Goal: Find specific page/section: Find specific page/section

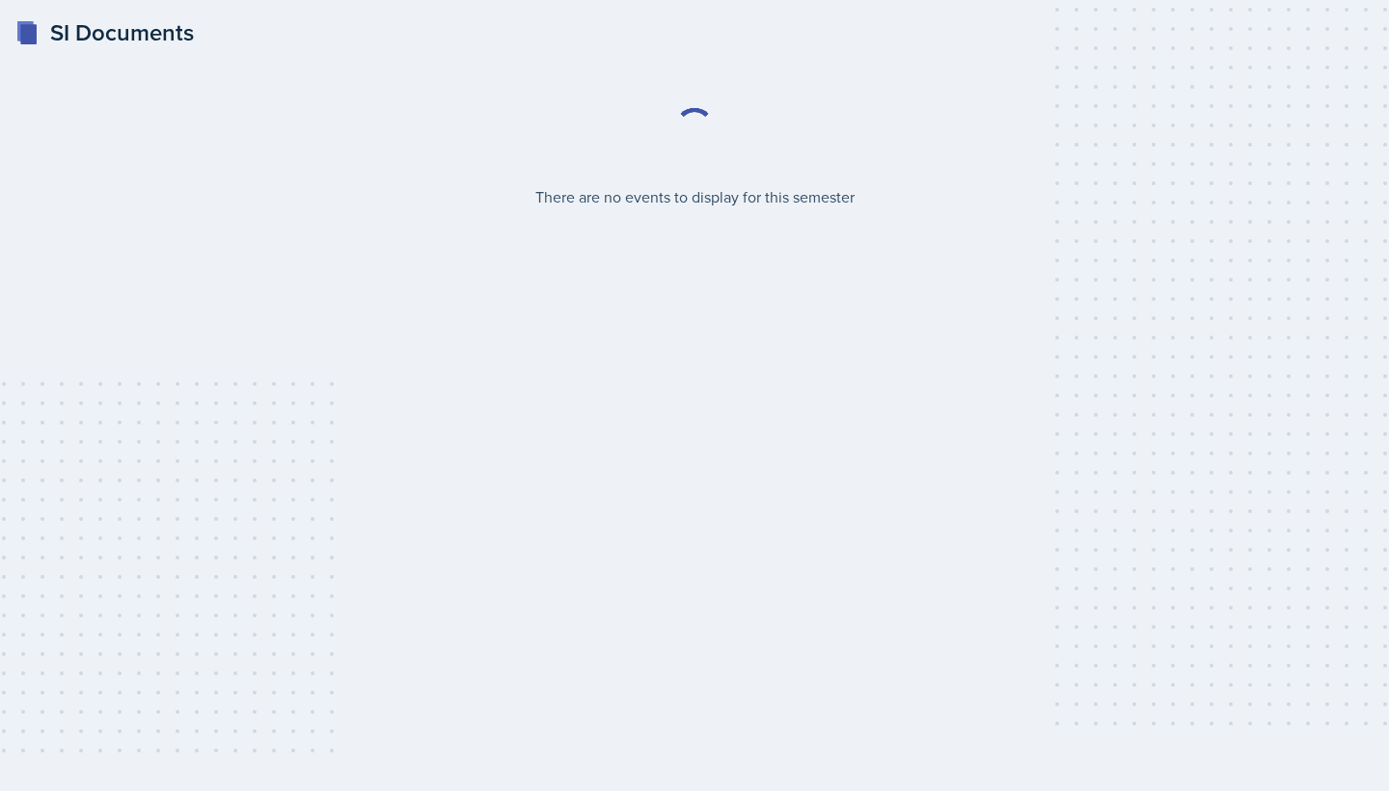
select select "2bed604d-1099-4043-b1bc-2365e8740244"
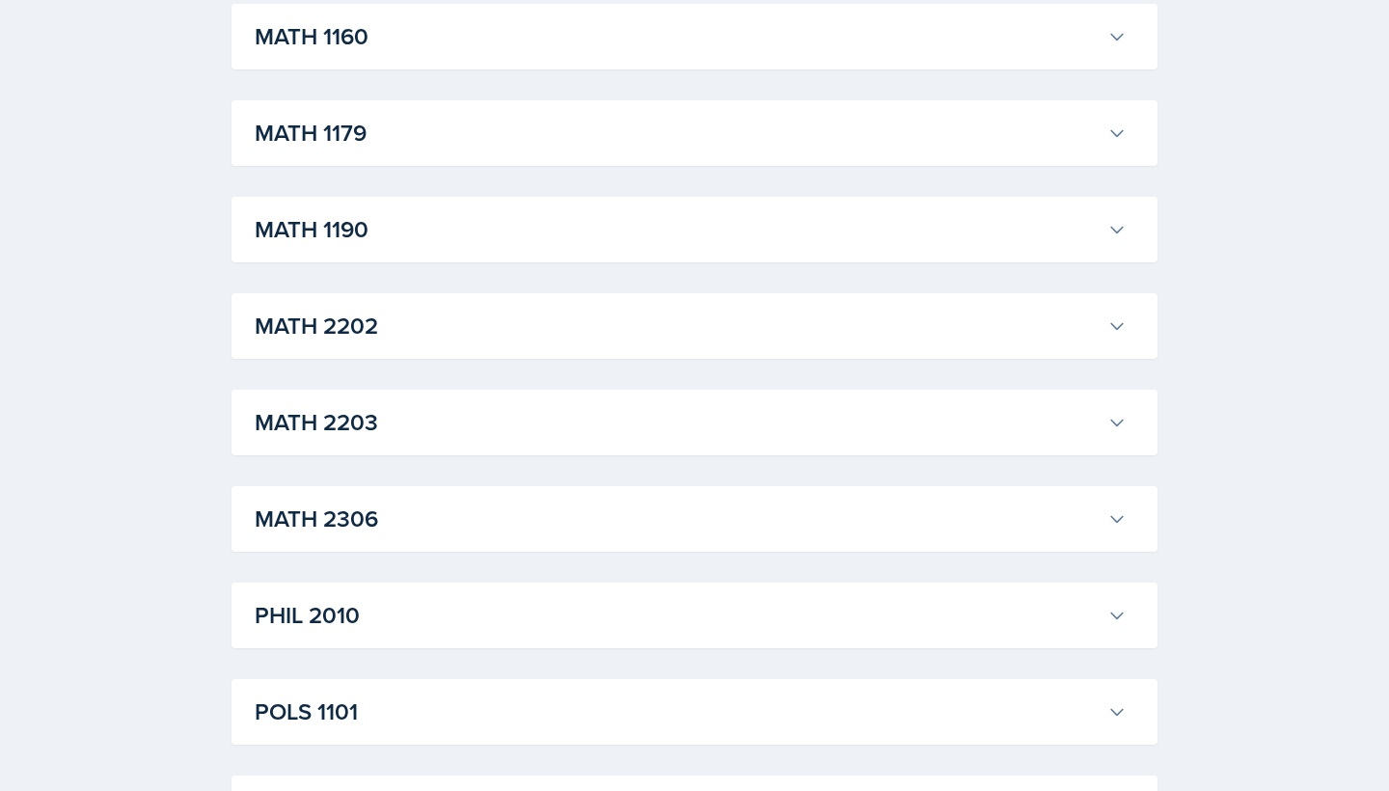
scroll to position [2014, 0]
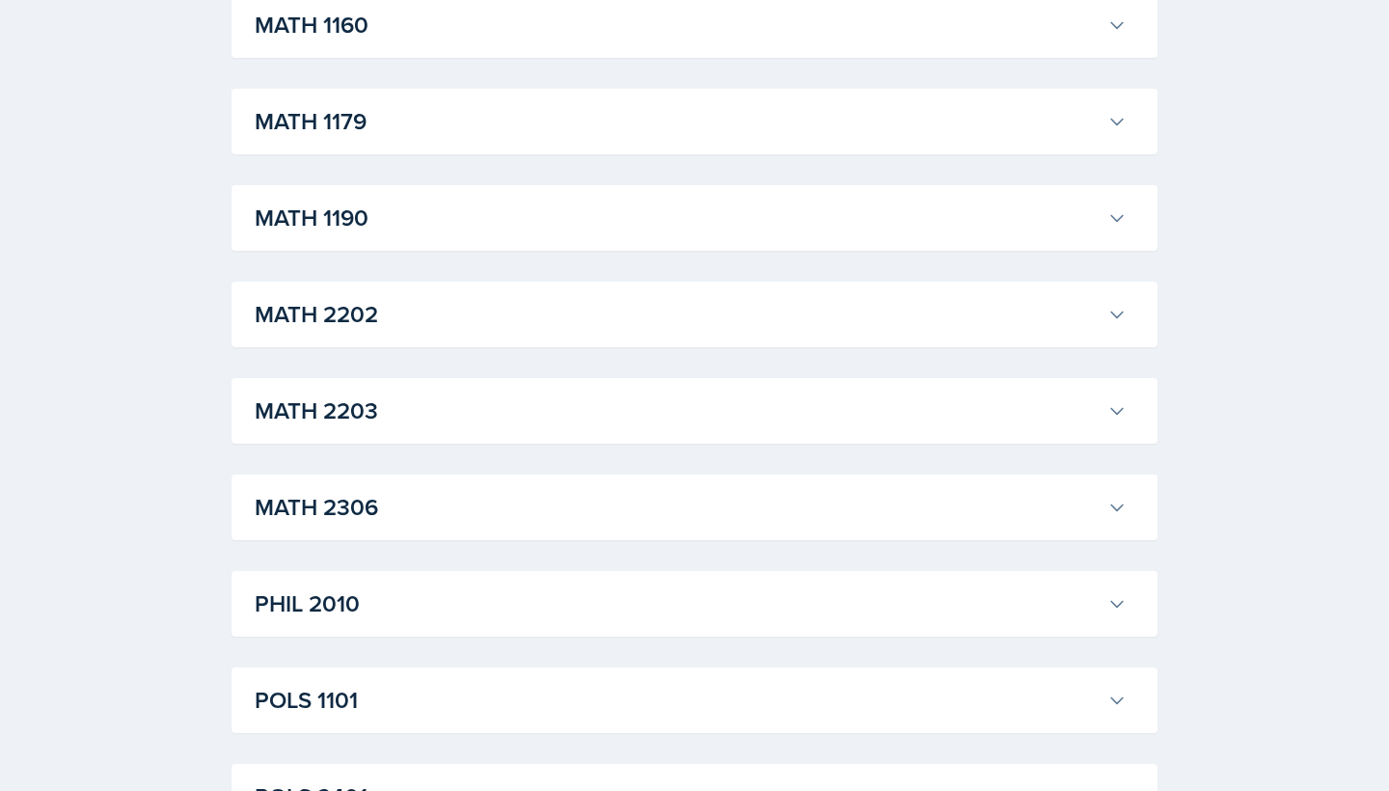
click at [575, 398] on h3 "MATH 2203" at bounding box center [677, 410] width 845 height 35
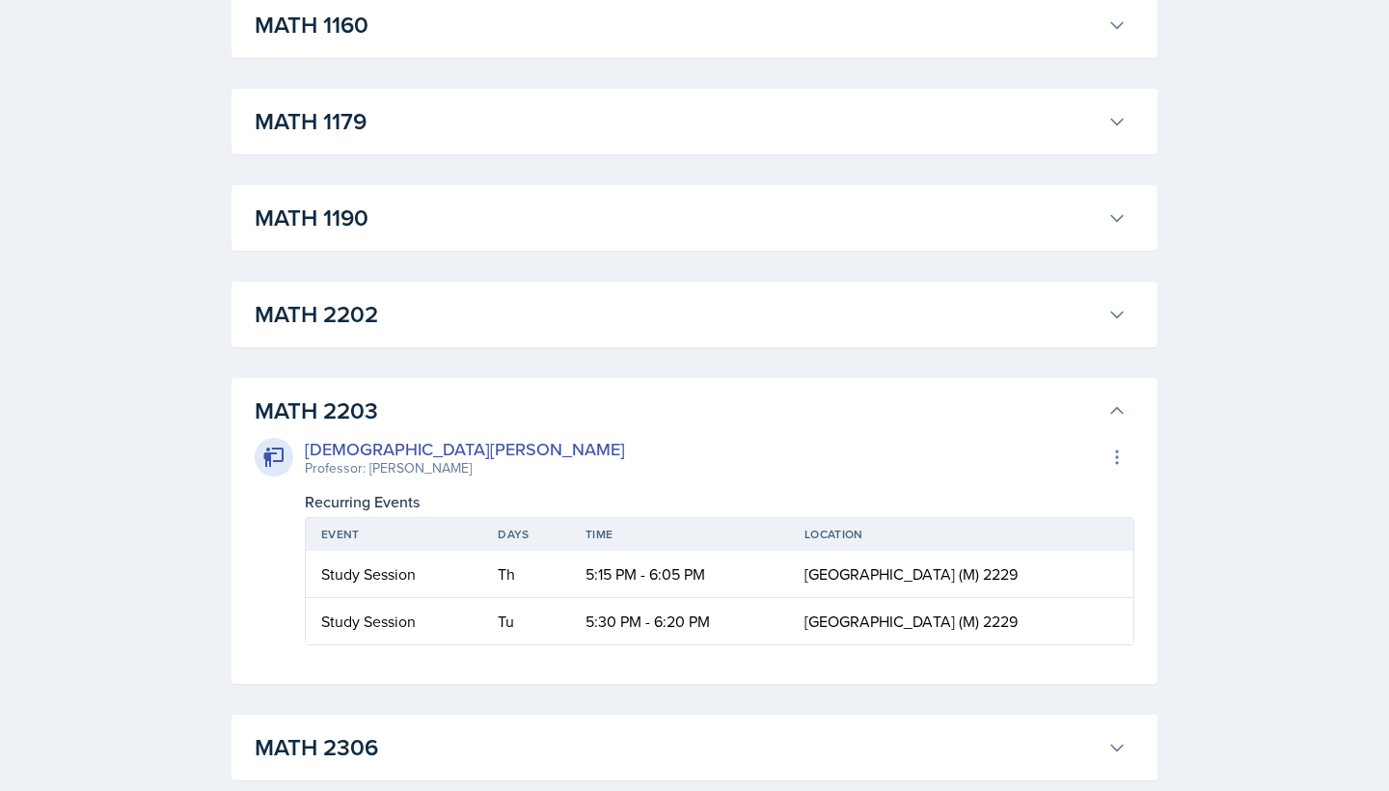
click at [1120, 413] on icon at bounding box center [1117, 411] width 12 height 6
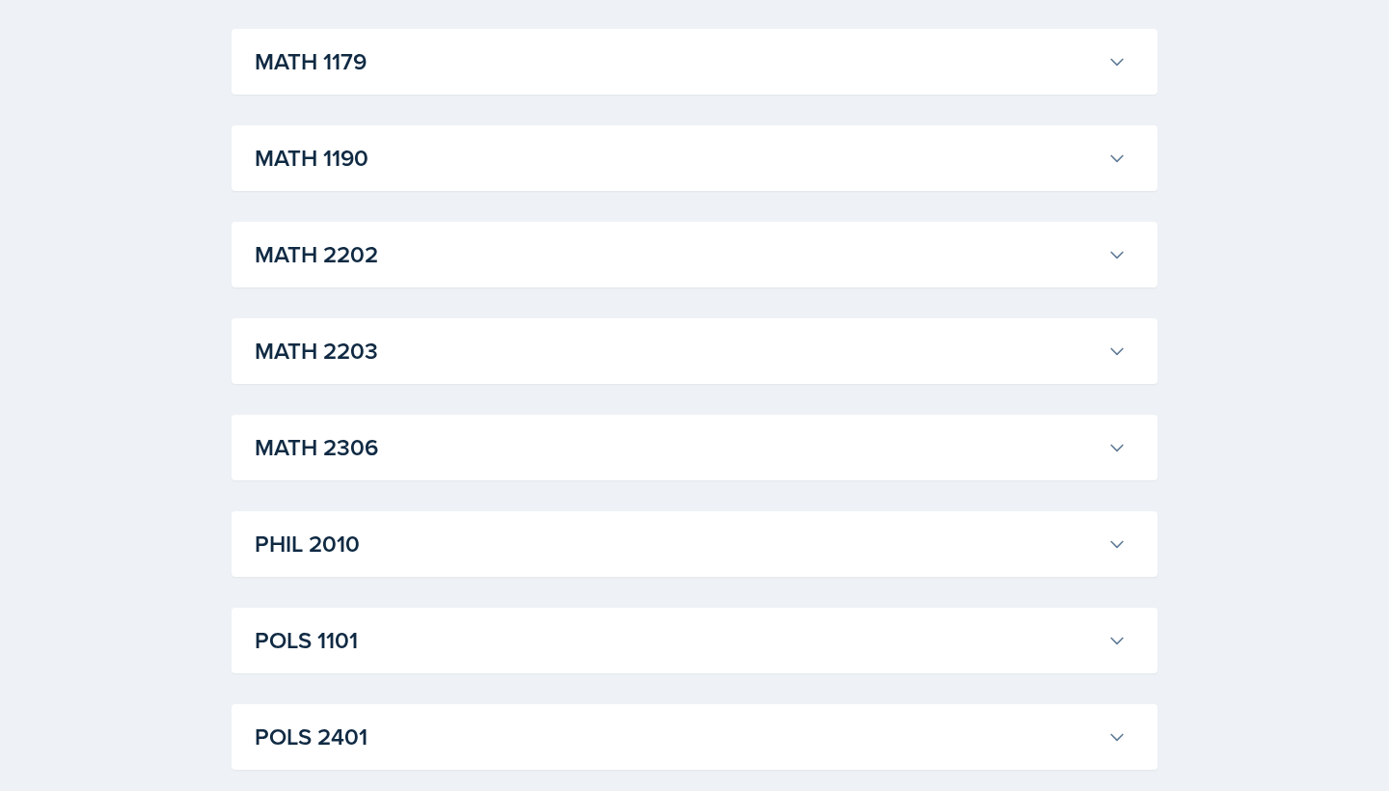
scroll to position [2075, 0]
click at [1093, 435] on h3 "MATH 2306" at bounding box center [677, 446] width 845 height 35
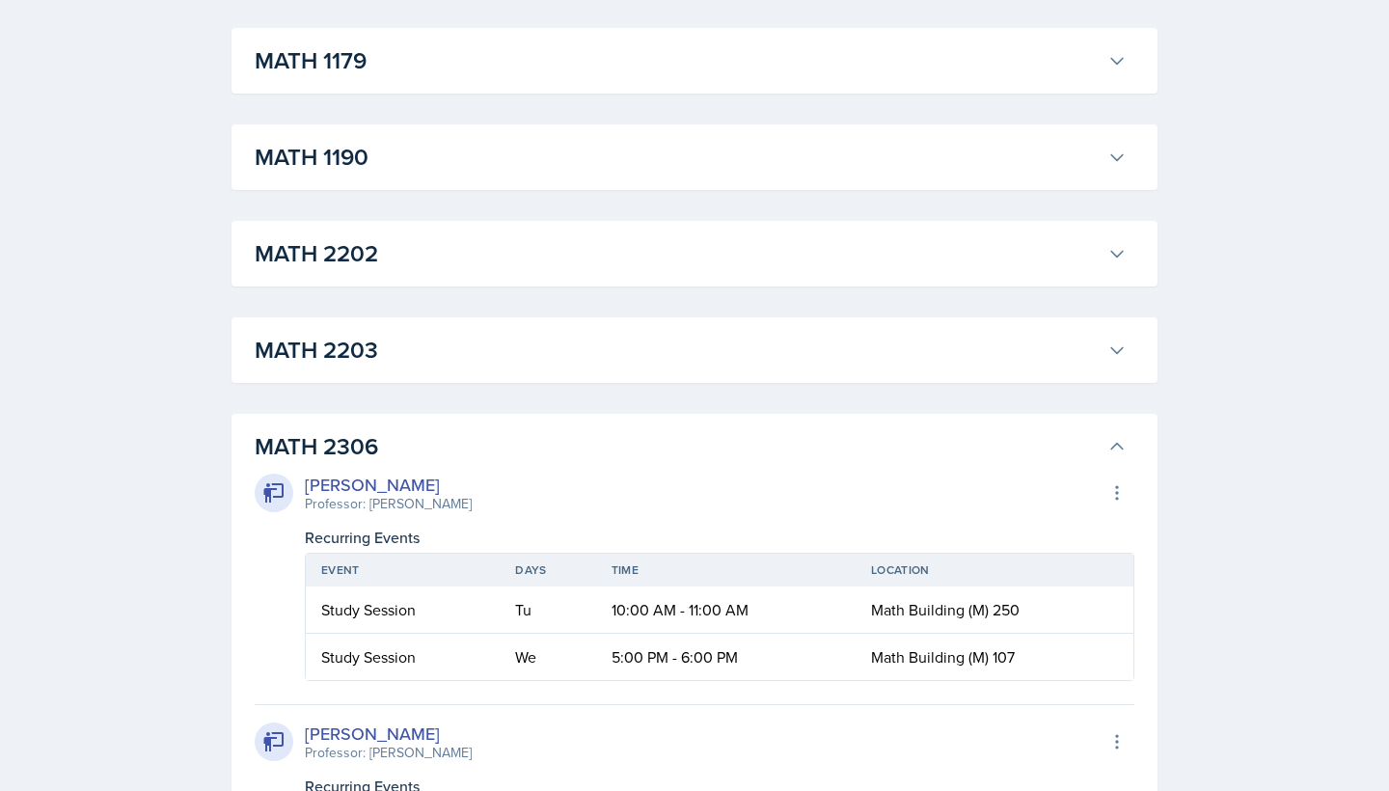
click at [1099, 513] on div "[PERSON_NAME] Professor: [PERSON_NAME] Export to Google Calendar" at bounding box center [694, 493] width 879 height 42
click at [1112, 466] on div "[PERSON_NAME] Professor: [PERSON_NAME] Export to Google Calendar Recurring Even…" at bounding box center [694, 697] width 879 height 466
click at [1113, 452] on icon at bounding box center [1116, 446] width 19 height 19
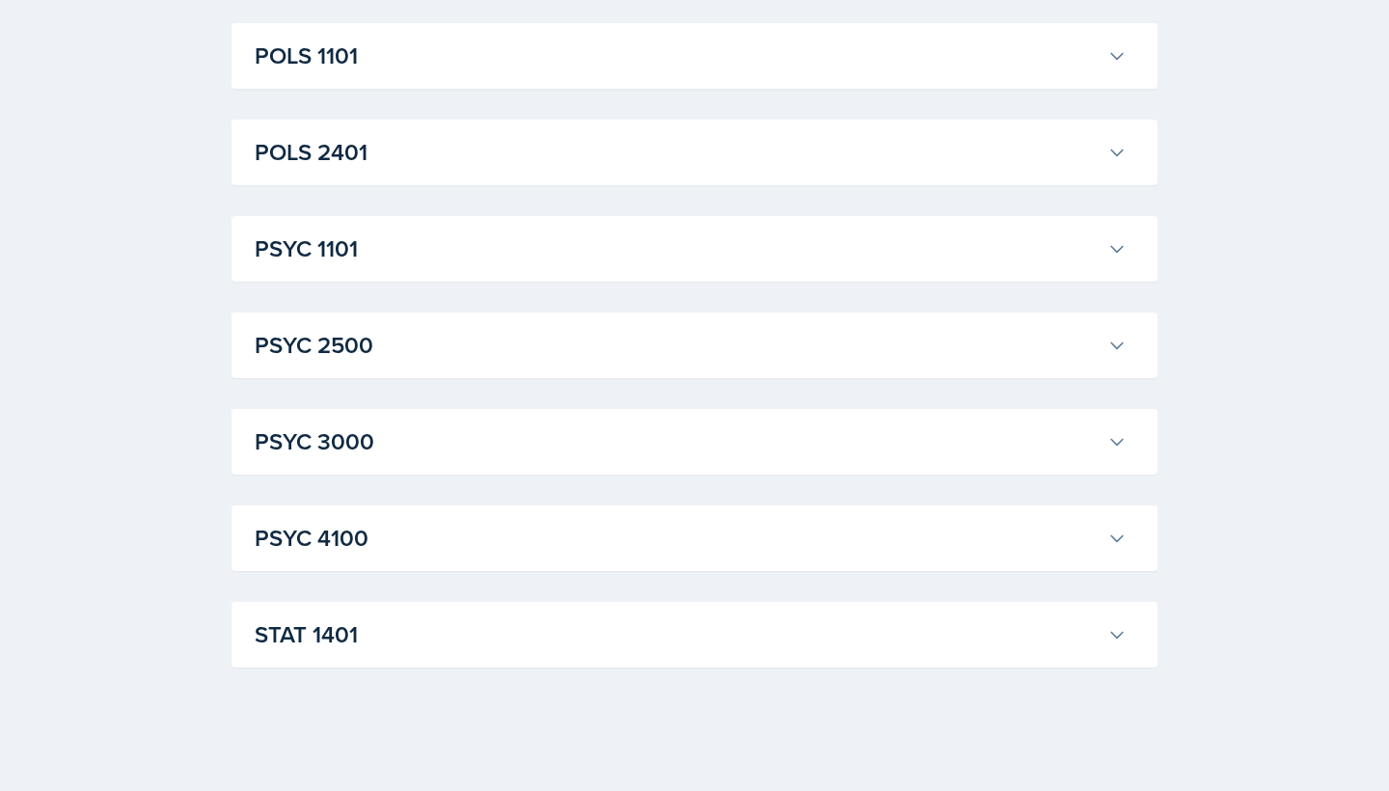
scroll to position [2659, 0]
click at [1035, 613] on button "STAT 1401" at bounding box center [690, 634] width 879 height 42
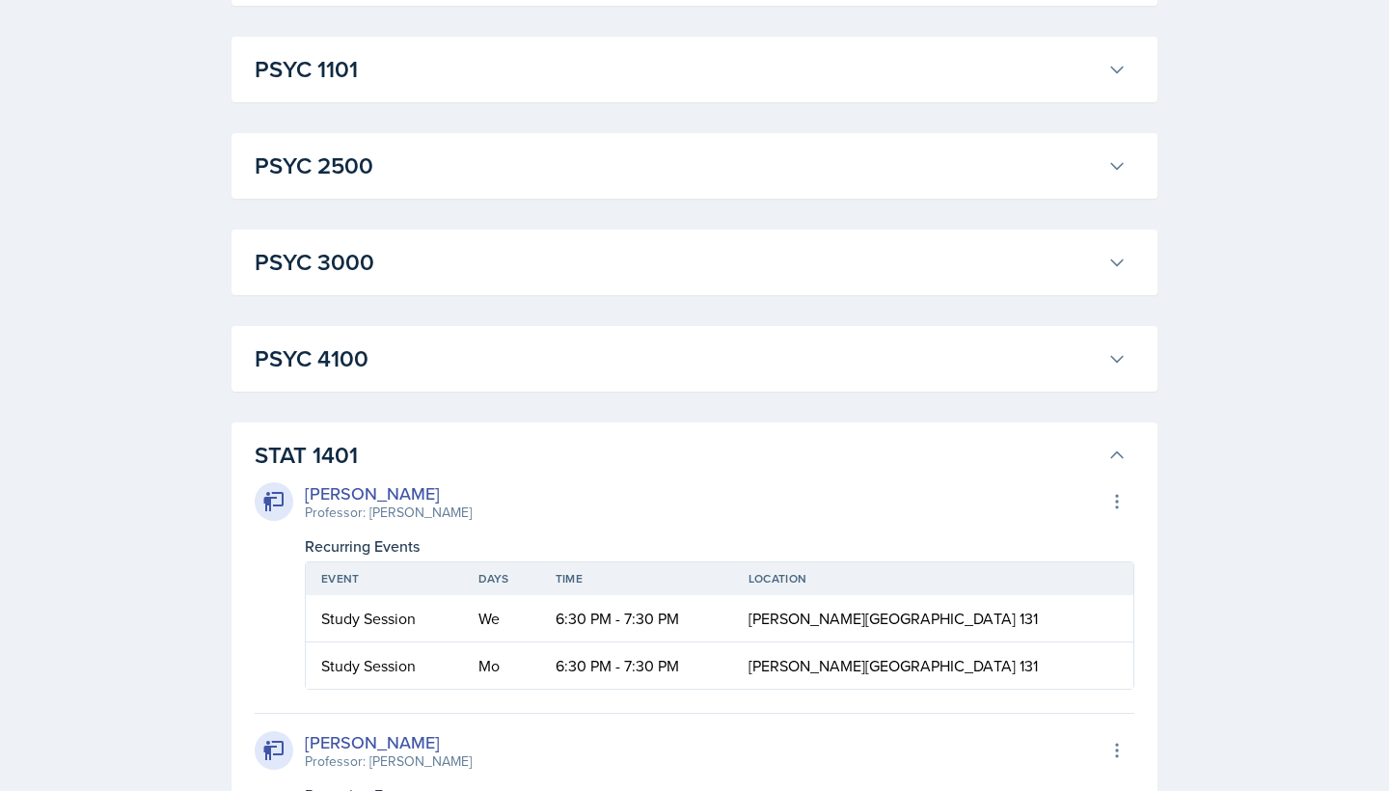
scroll to position [2849, 0]
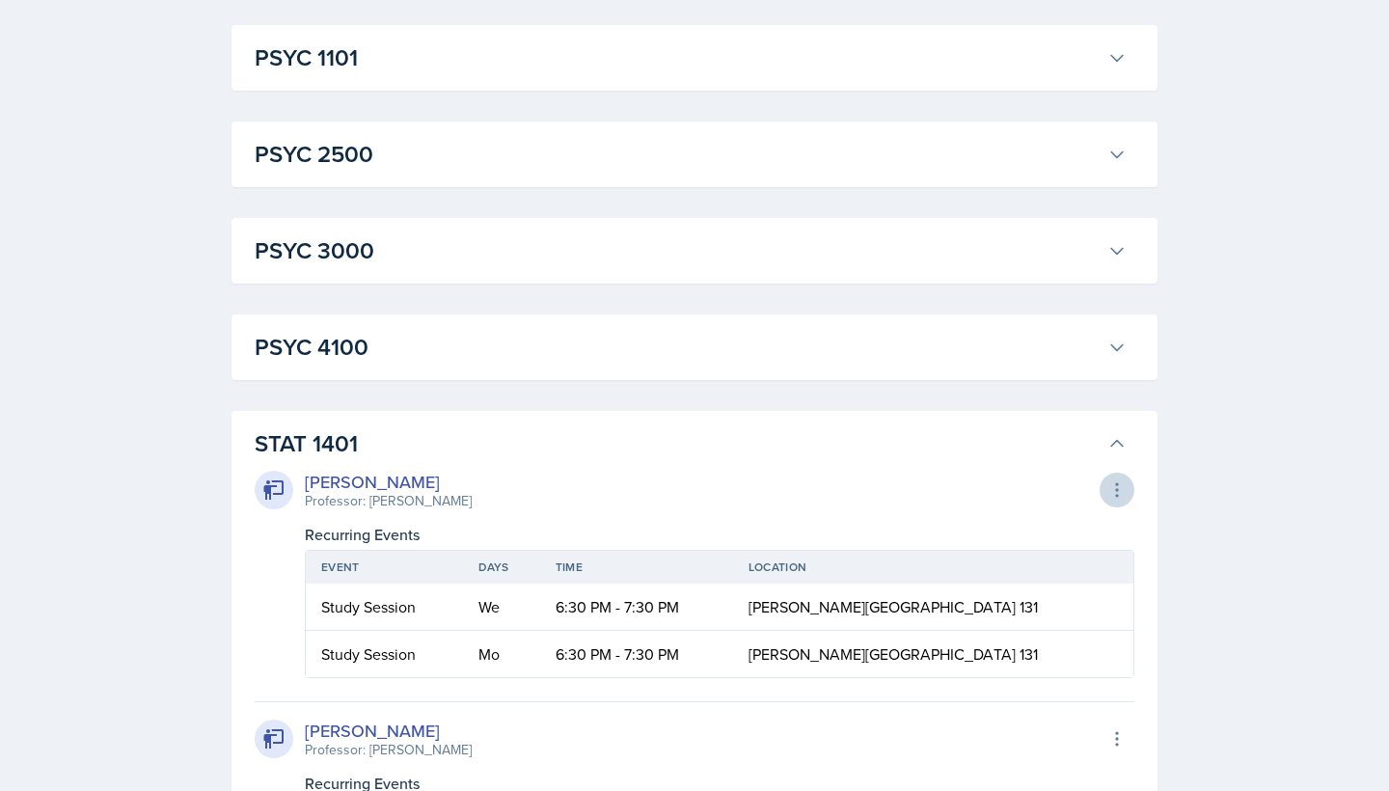
click at [1105, 481] on button at bounding box center [1116, 489] width 35 height 35
click at [1111, 449] on icon at bounding box center [1116, 443] width 19 height 19
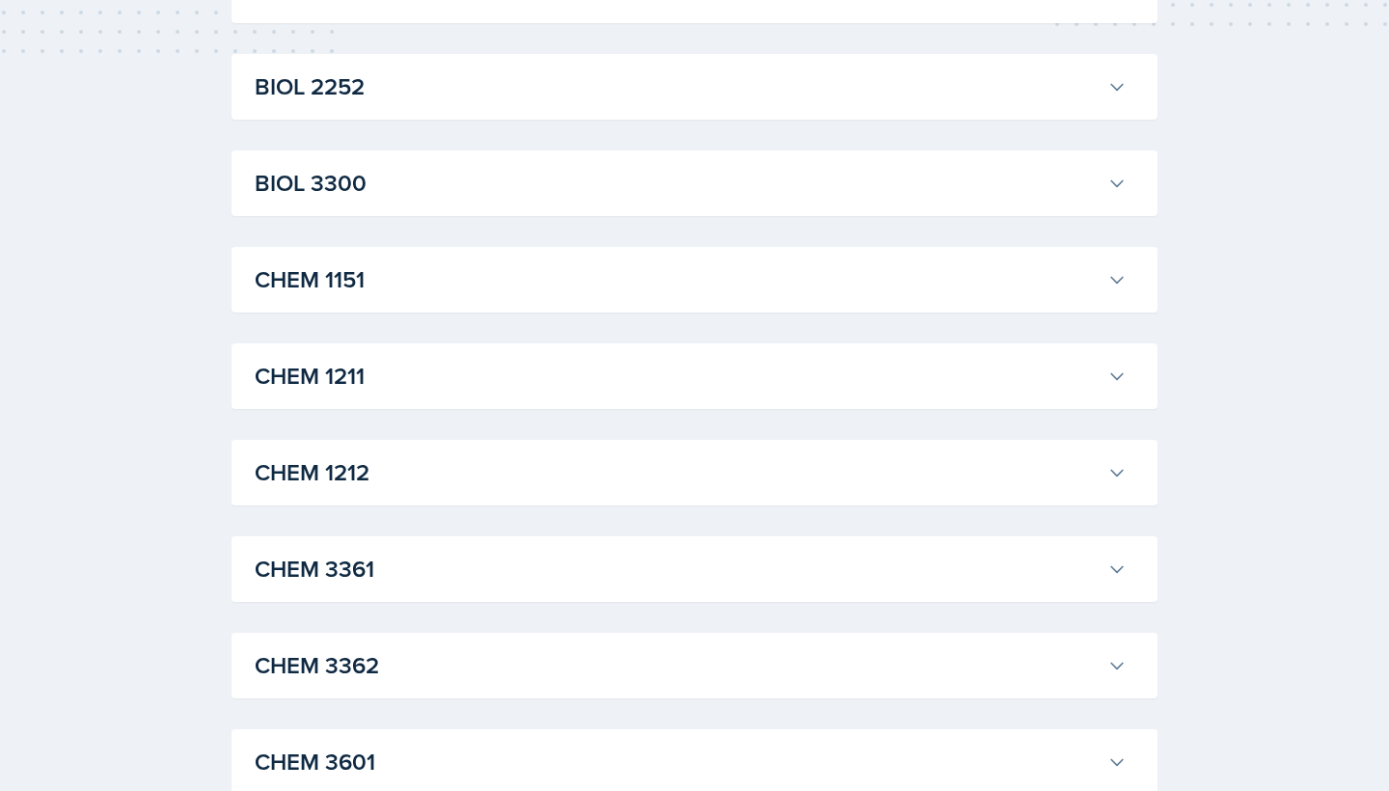
scroll to position [769, 0]
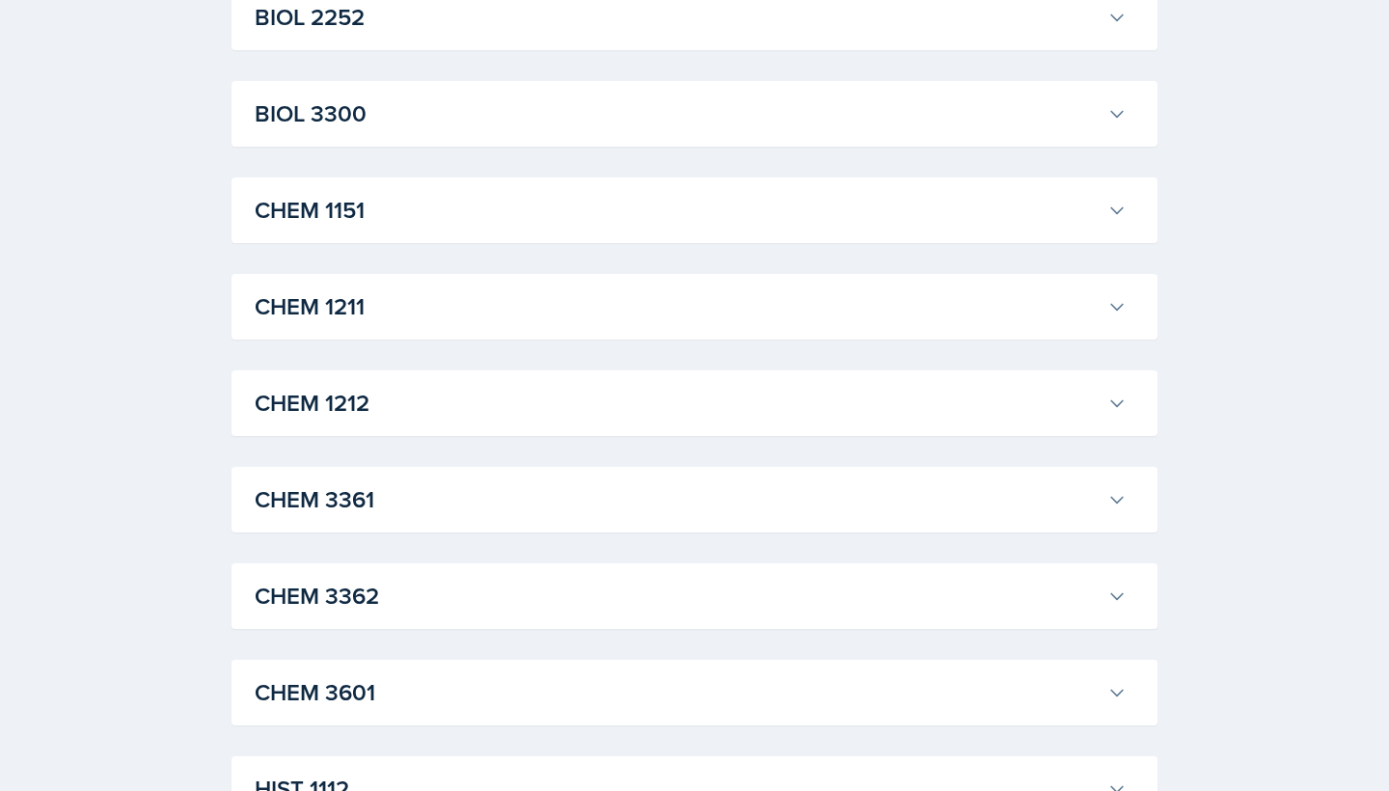
click at [660, 395] on h3 "CHEM 1212" at bounding box center [677, 403] width 845 height 35
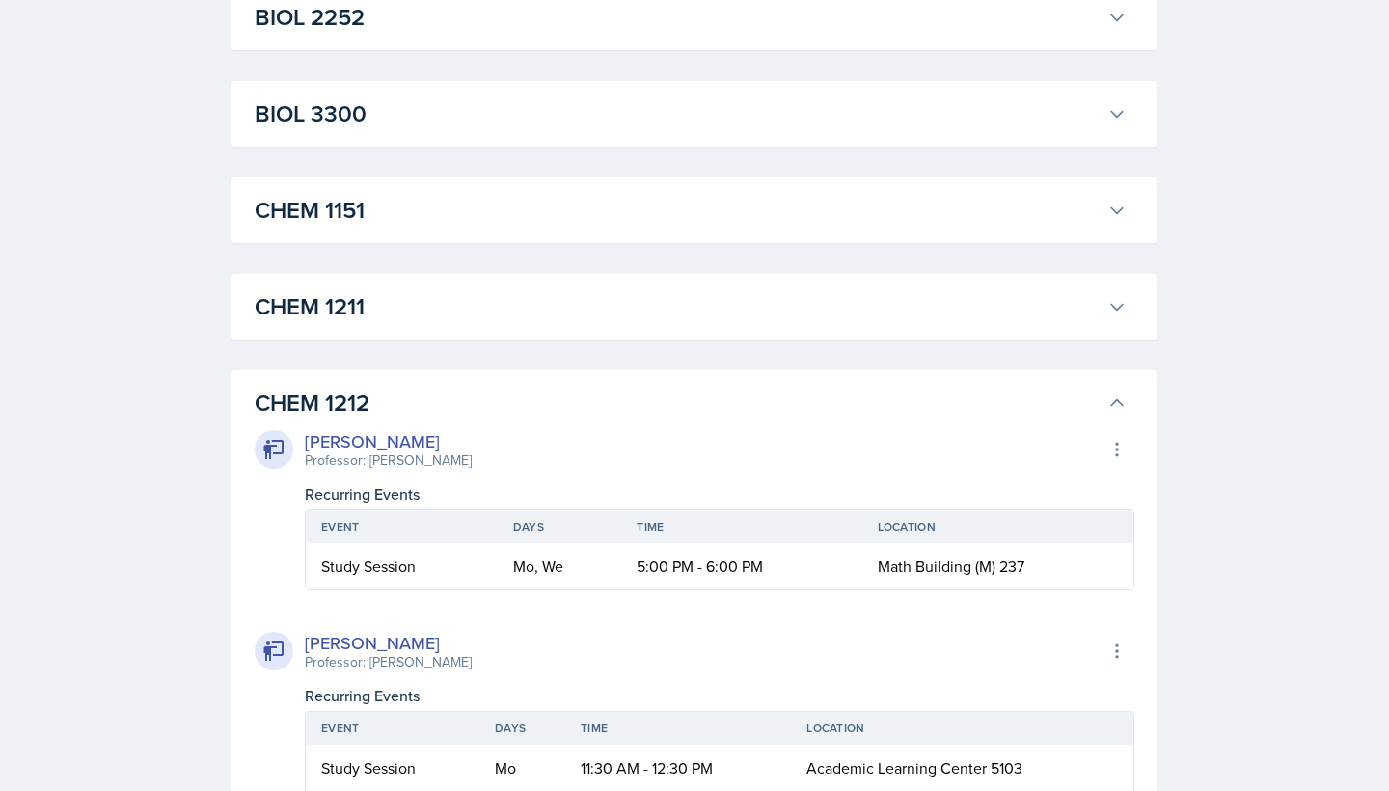
click at [541, 302] on h3 "CHEM 1211" at bounding box center [677, 306] width 845 height 35
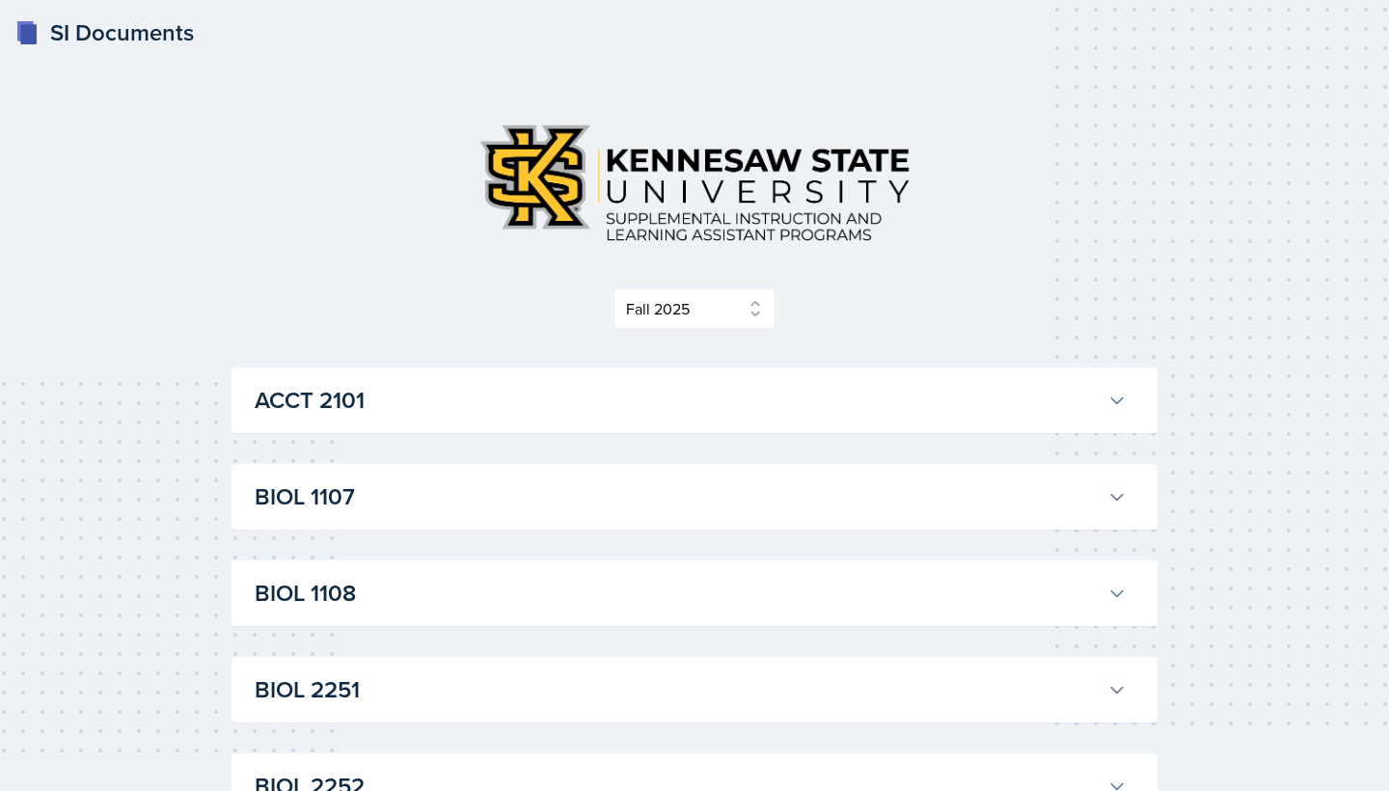
scroll to position [0, 0]
